Goal: Task Accomplishment & Management: Manage account settings

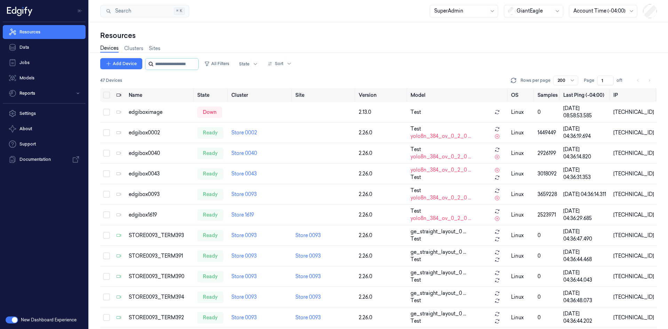
click at [160, 67] on input "string" at bounding box center [176, 63] width 42 height 11
paste input "**********"
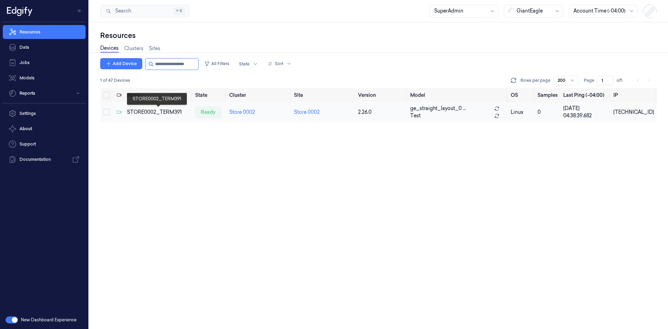
type input "**********"
click at [161, 112] on div "STORE0002_TERM391" at bounding box center [158, 111] width 63 height 7
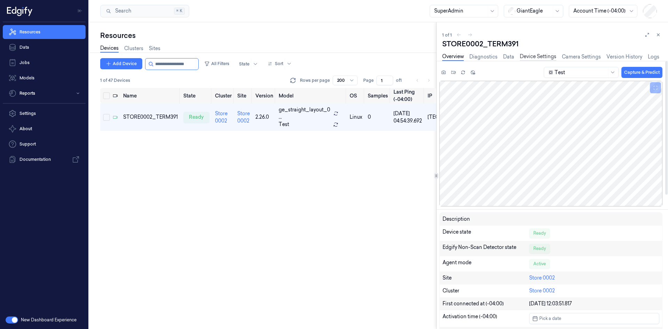
click at [543, 56] on link "Device Settings" at bounding box center [538, 57] width 37 height 8
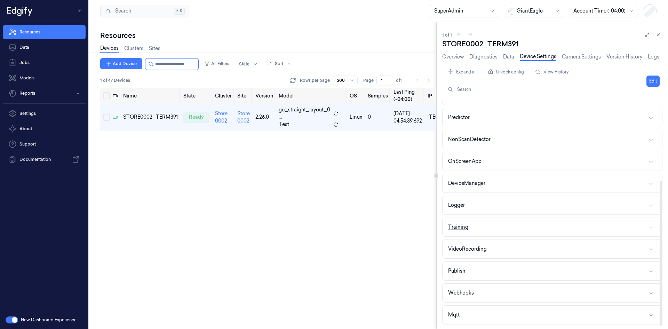
scroll to position [90, 0]
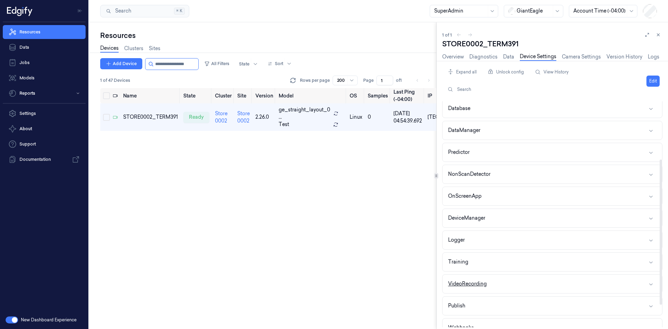
click at [466, 279] on button "VideoRecording" at bounding box center [551, 283] width 219 height 18
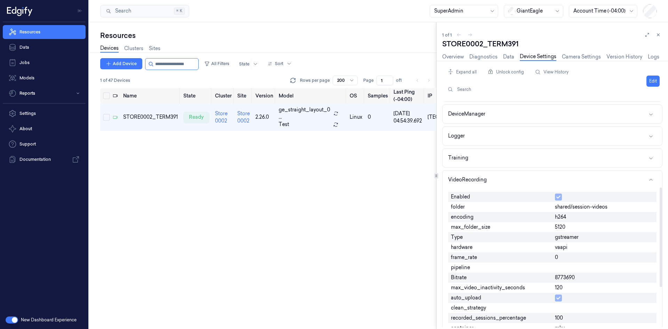
scroll to position [194, 0]
click at [173, 66] on input "string" at bounding box center [176, 63] width 42 height 11
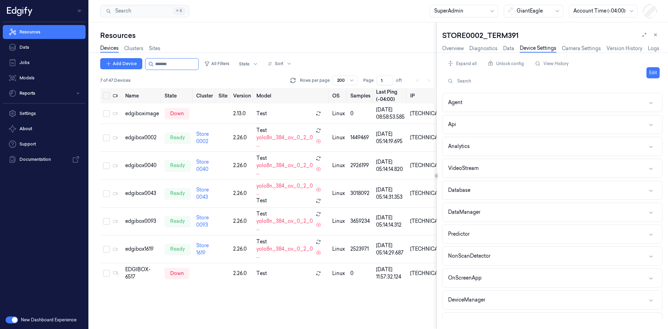
type input "*******"
click at [656, 48] on link "Logs" at bounding box center [653, 49] width 11 height 8
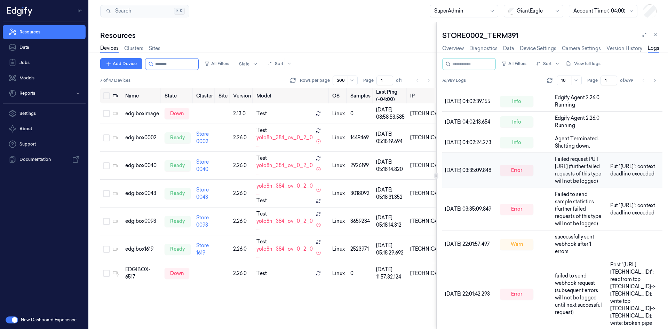
scroll to position [39, 0]
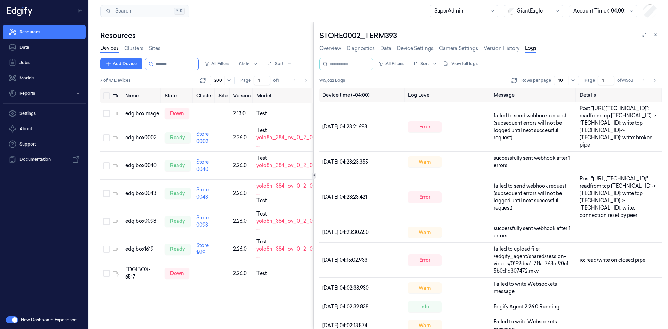
click at [312, 176] on icon at bounding box center [313, 175] width 3 height 3
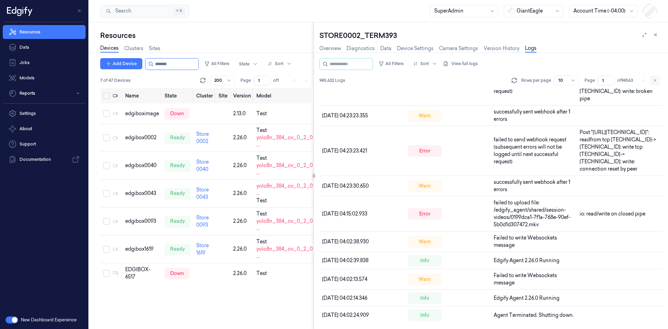
click at [657, 81] on button "Go to next page" at bounding box center [655, 80] width 10 height 10
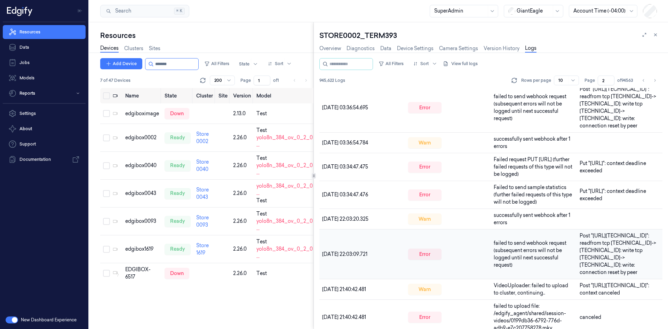
scroll to position [35, 0]
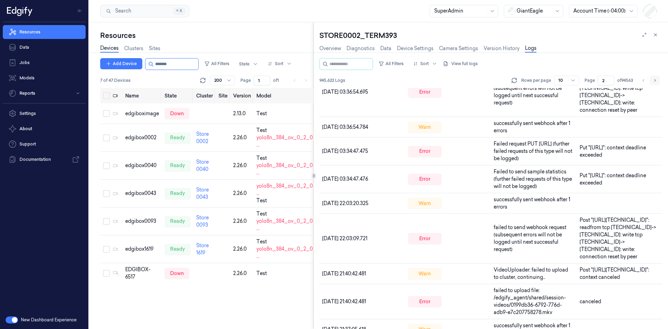
click at [656, 78] on icon "Go to next page" at bounding box center [654, 81] width 4 height 6
type input "3"
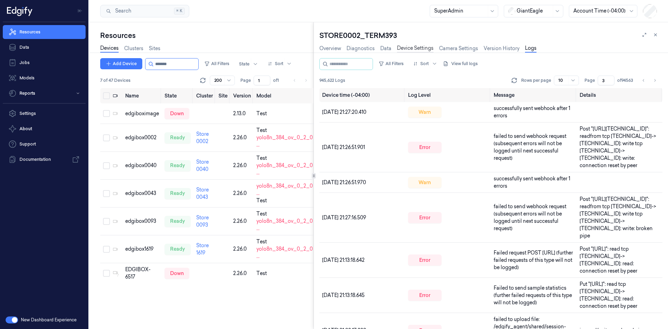
click at [422, 48] on link "Device Settings" at bounding box center [415, 49] width 37 height 8
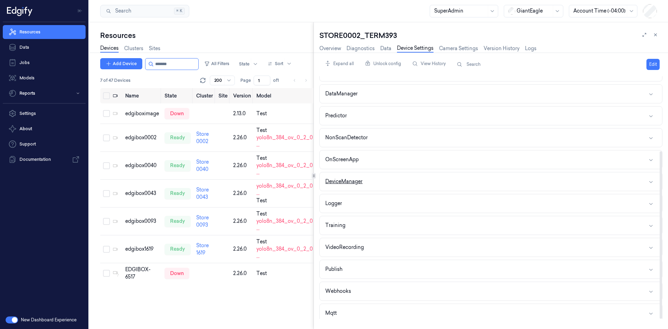
scroll to position [108, 0]
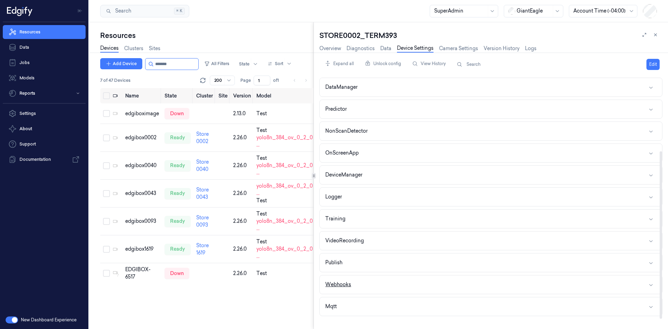
click at [343, 282] on div "Webhooks" at bounding box center [338, 284] width 26 height 7
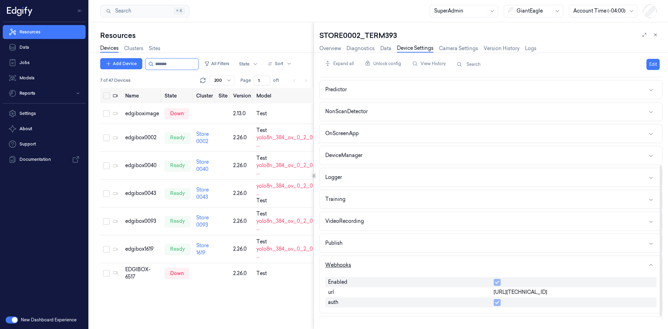
scroll to position [147, 0]
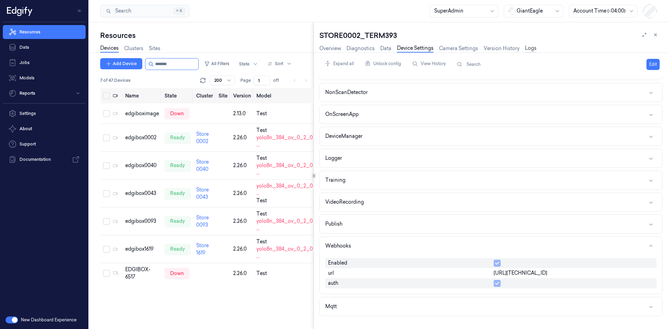
click at [536, 48] on link "Logs" at bounding box center [530, 49] width 11 height 8
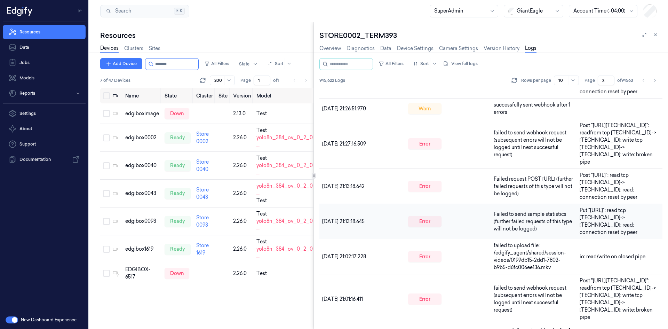
scroll to position [75, 0]
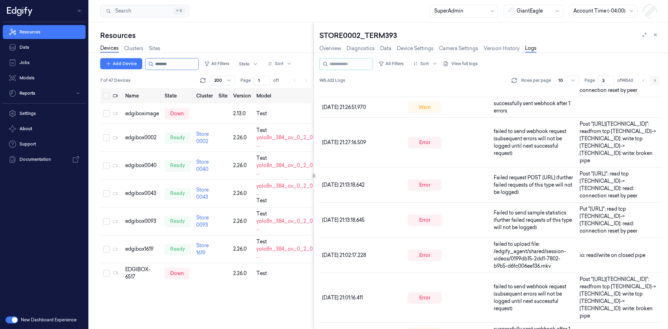
click at [654, 79] on icon "Go to next page" at bounding box center [654, 81] width 4 height 6
type input "4"
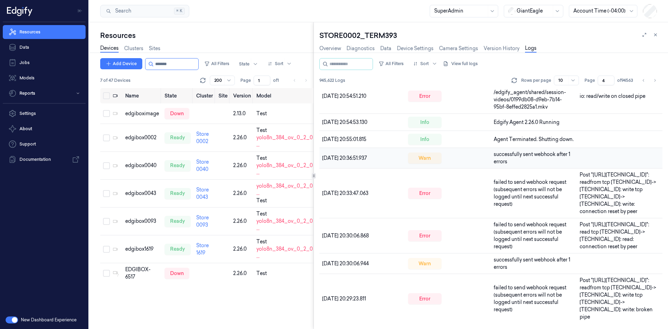
scroll to position [94, 0]
click at [413, 46] on div "Overview Diagnostics Data Device Settings Camera Settings Version History Logs" at bounding box center [427, 49] width 217 height 18
click at [414, 50] on link "Device Settings" at bounding box center [415, 49] width 37 height 8
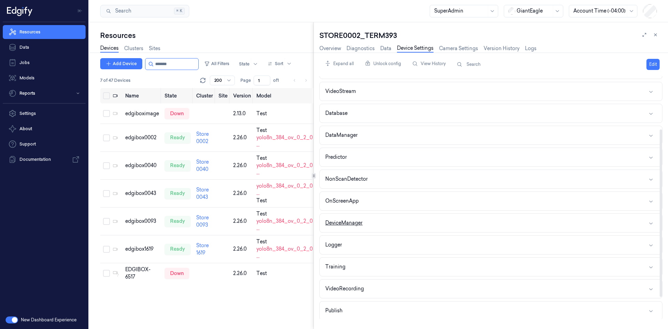
scroll to position [108, 0]
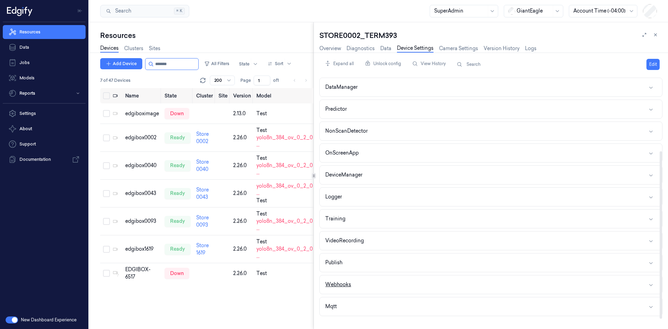
click at [362, 281] on button "Webhooks" at bounding box center [491, 284] width 342 height 18
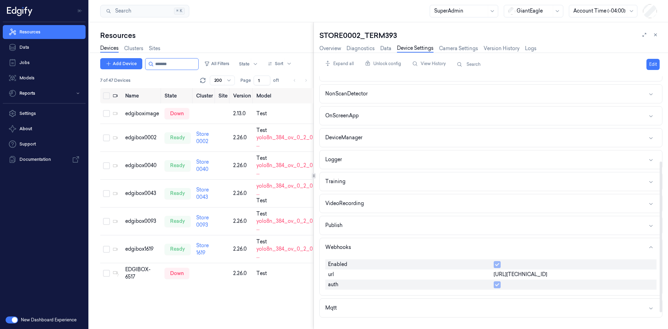
scroll to position [147, 0]
click at [334, 47] on link "Overview" at bounding box center [330, 49] width 22 height 8
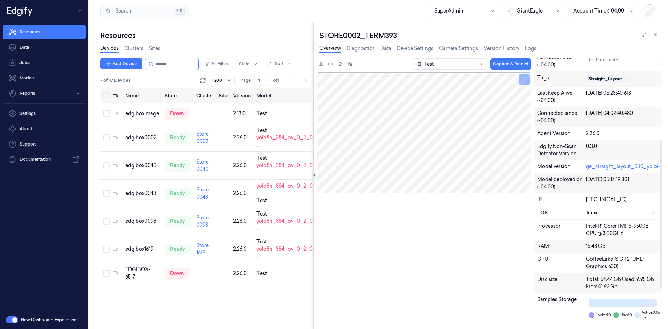
scroll to position [94, 0]
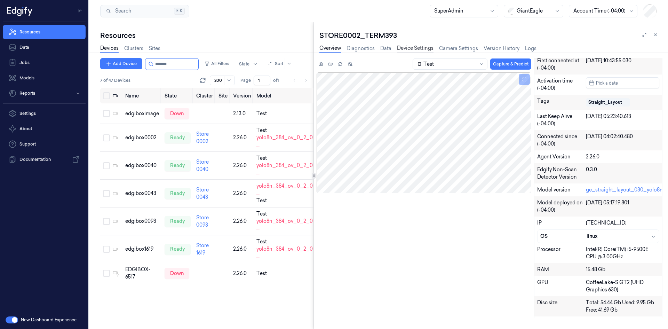
click at [426, 48] on link "Device Settings" at bounding box center [415, 49] width 37 height 8
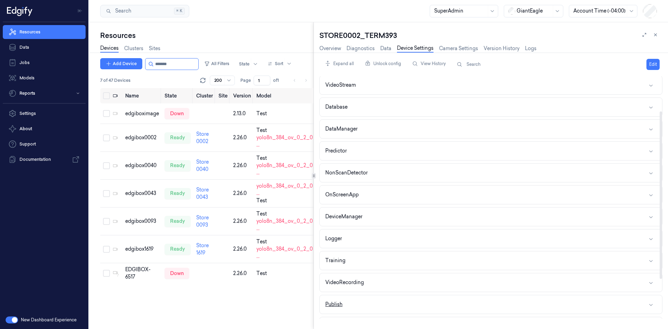
scroll to position [108, 0]
click at [365, 287] on button "Webhooks" at bounding box center [491, 284] width 342 height 18
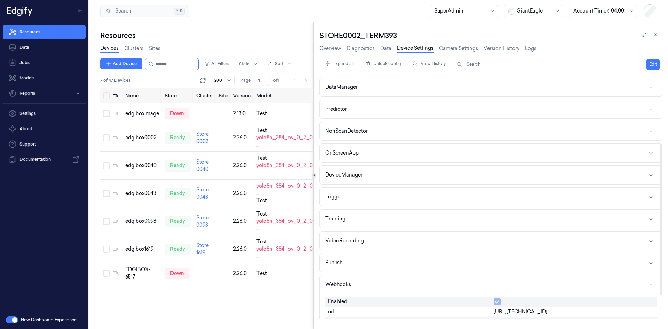
scroll to position [147, 0]
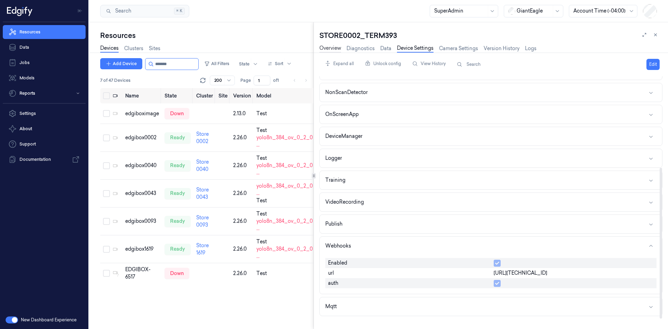
click at [325, 49] on link "Overview" at bounding box center [330, 49] width 22 height 8
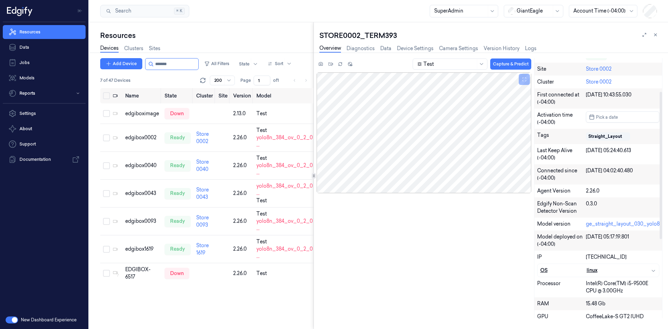
scroll to position [59, 0]
click at [411, 49] on link "Device Settings" at bounding box center [415, 49] width 37 height 8
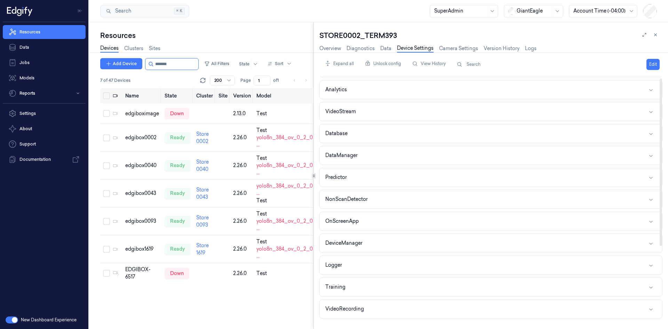
scroll to position [108, 0]
click at [346, 289] on button "Webhooks" at bounding box center [491, 284] width 342 height 18
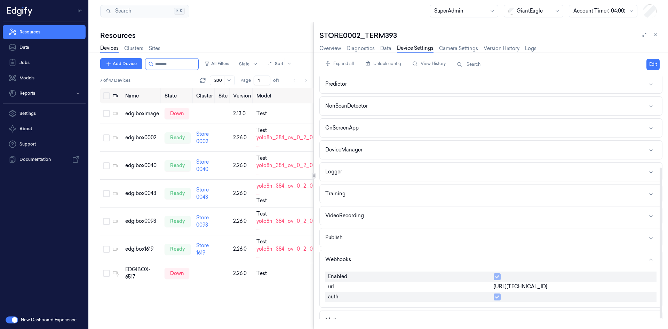
scroll to position [147, 0]
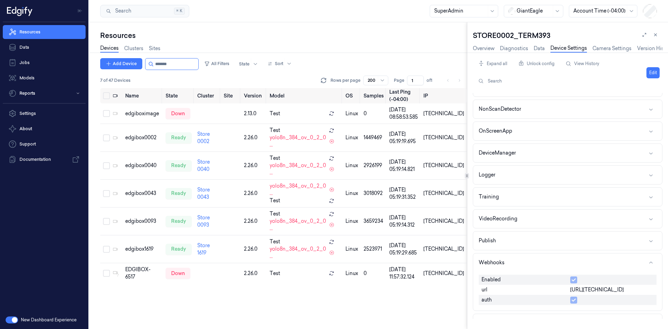
click at [467, 64] on div at bounding box center [467, 175] width 0 height 306
